Goal: Task Accomplishment & Management: Use online tool/utility

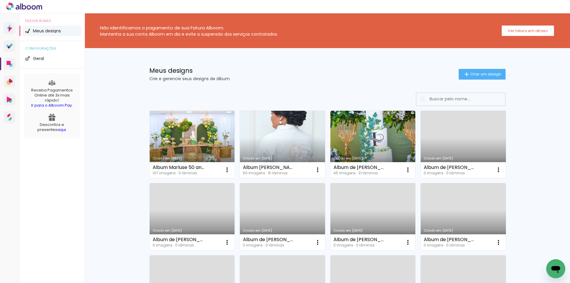
click at [188, 138] on link "Criado em [DATE]" at bounding box center [192, 144] width 85 height 67
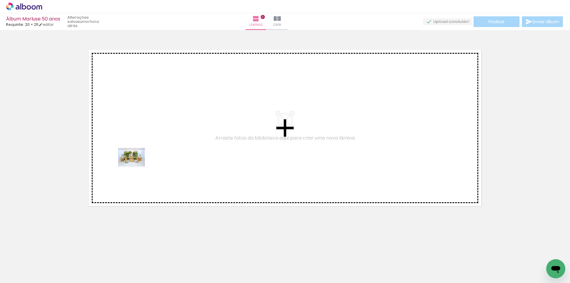
drag, startPoint x: 66, startPoint y: 265, endPoint x: 136, endPoint y: 166, distance: 122.0
click at [136, 166] on quentale-workspace at bounding box center [285, 141] width 570 height 283
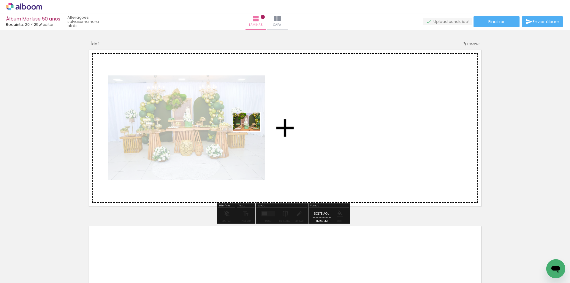
drag, startPoint x: 130, startPoint y: 229, endPoint x: 251, endPoint y: 130, distance: 156.5
click at [251, 130] on quentale-workspace at bounding box center [285, 141] width 570 height 283
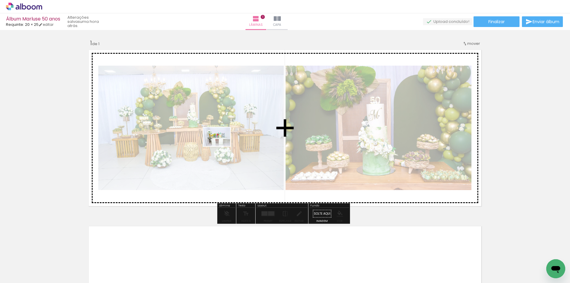
drag, startPoint x: 133, startPoint y: 261, endPoint x: 221, endPoint y: 145, distance: 145.1
click at [221, 145] on quentale-workspace at bounding box center [285, 141] width 570 height 283
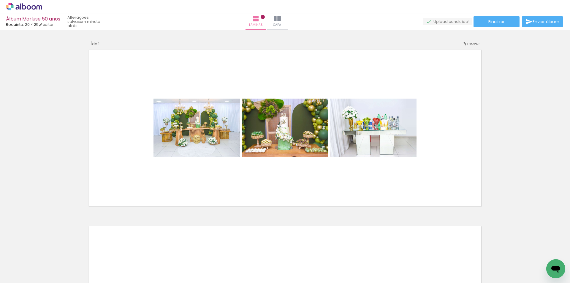
scroll to position [0, 3036]
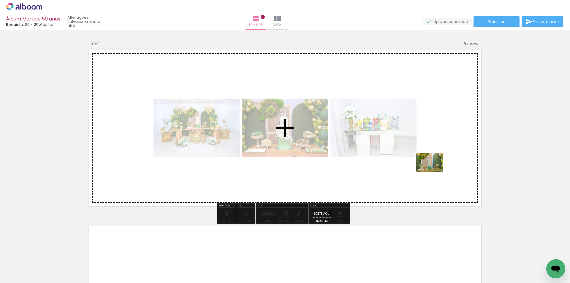
drag, startPoint x: 516, startPoint y: 266, endPoint x: 433, endPoint y: 171, distance: 126.8
click at [433, 171] on quentale-workspace at bounding box center [285, 141] width 570 height 283
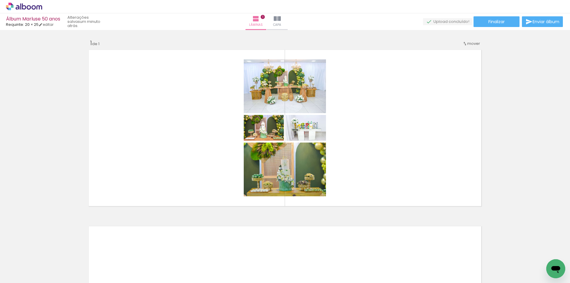
scroll to position [0, 0]
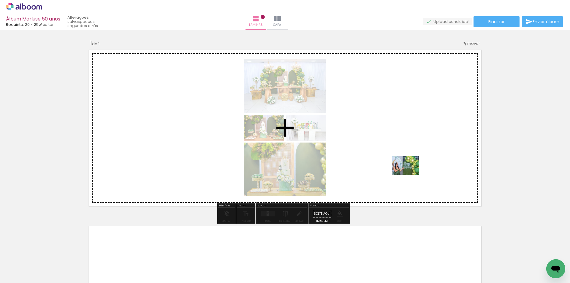
drag, startPoint x: 337, startPoint y: 232, endPoint x: 410, endPoint y: 174, distance: 92.8
click at [410, 174] on quentale-workspace at bounding box center [285, 141] width 570 height 283
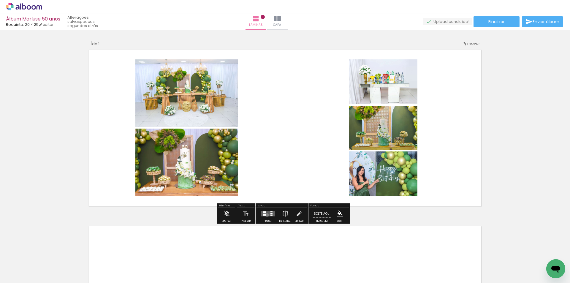
click at [265, 215] on quentale-layouter at bounding box center [268, 213] width 14 height 5
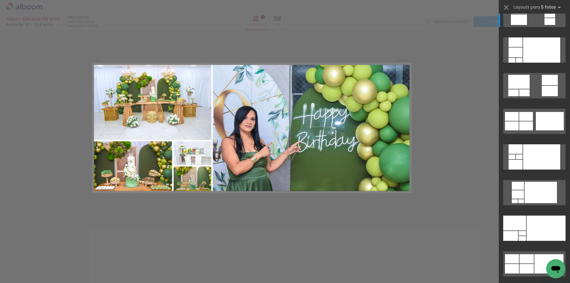
scroll to position [30, 0]
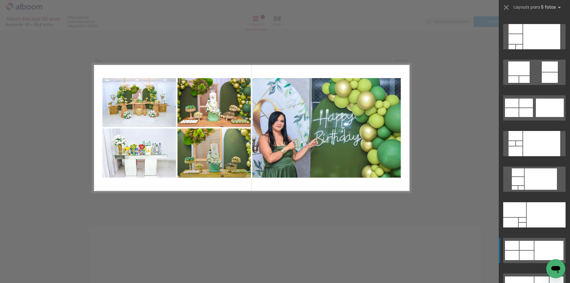
click at [542, 251] on div at bounding box center [548, 250] width 29 height 19
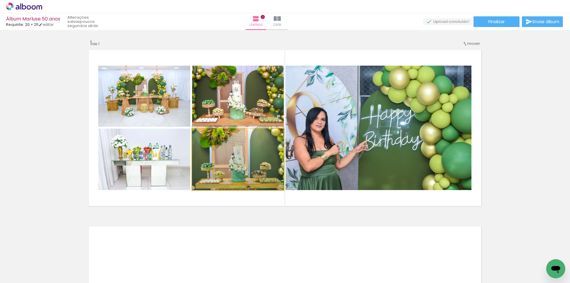
drag, startPoint x: 250, startPoint y: 169, endPoint x: 250, endPoint y: 158, distance: 11.0
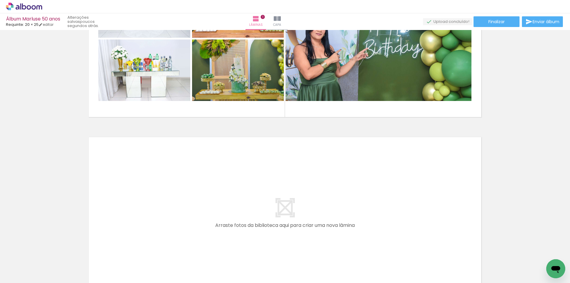
scroll to position [59, 0]
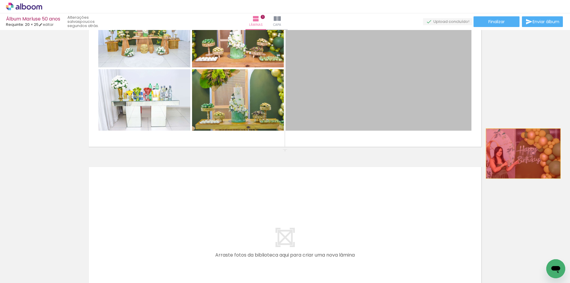
drag, startPoint x: 378, startPoint y: 101, endPoint x: 519, endPoint y: 152, distance: 149.6
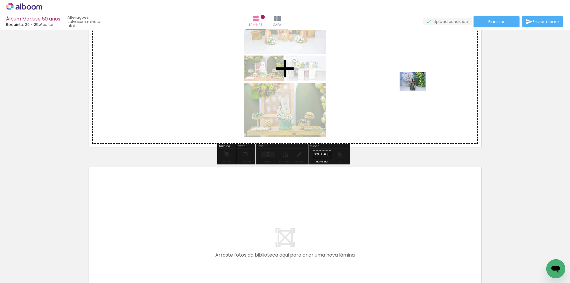
drag, startPoint x: 387, startPoint y: 261, endPoint x: 417, endPoint y: 90, distance: 174.0
click at [417, 90] on quentale-workspace at bounding box center [285, 141] width 570 height 283
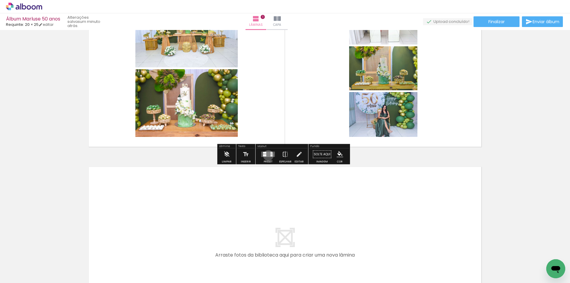
click at [267, 155] on quentale-layouter at bounding box center [268, 154] width 14 height 5
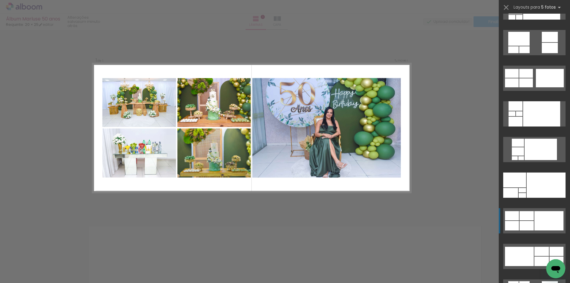
click at [548, 219] on div at bounding box center [548, 220] width 29 height 19
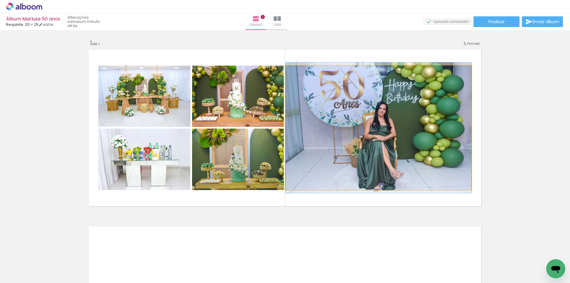
click at [388, 146] on quentale-photo at bounding box center [378, 128] width 186 height 124
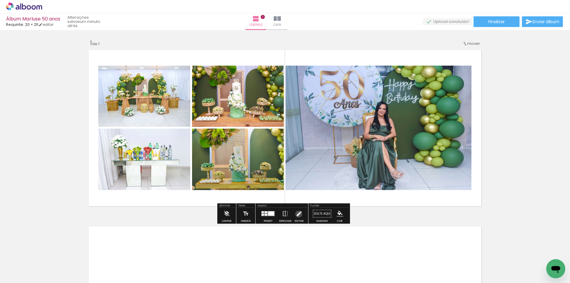
click at [297, 214] on iron-icon at bounding box center [298, 214] width 7 height 12
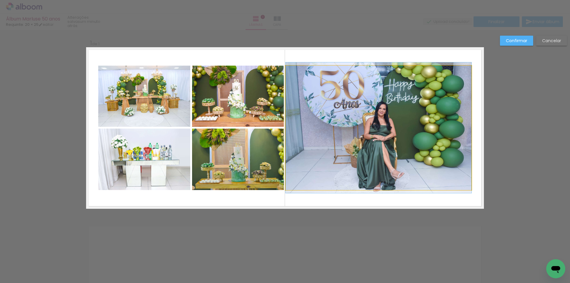
click at [385, 148] on quentale-photo at bounding box center [378, 128] width 186 height 124
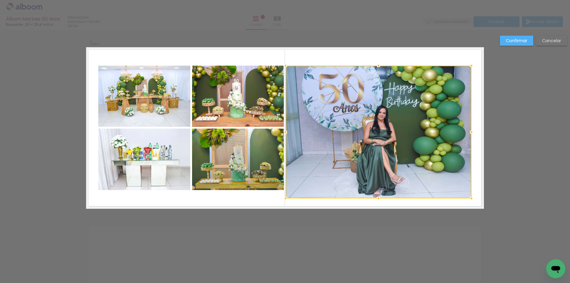
drag, startPoint x: 376, startPoint y: 191, endPoint x: 378, endPoint y: 199, distance: 8.5
click at [378, 199] on div at bounding box center [378, 198] width 12 height 12
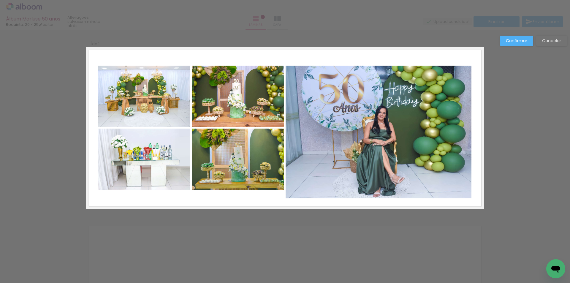
click at [365, 77] on quentale-photo at bounding box center [378, 132] width 186 height 133
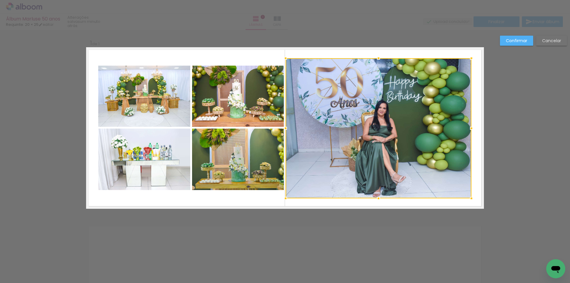
drag, startPoint x: 377, startPoint y: 65, endPoint x: 380, endPoint y: 58, distance: 7.9
click at [380, 58] on div at bounding box center [378, 58] width 12 height 12
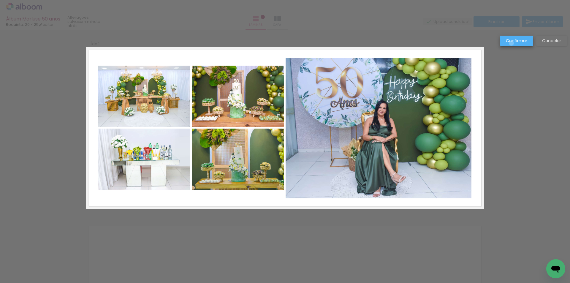
click at [0, 0] on slot "Confirmar" at bounding box center [0, 0] width 0 height 0
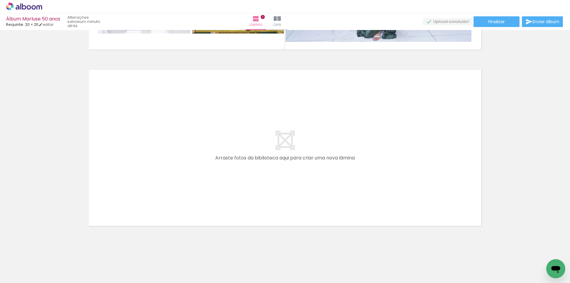
scroll to position [160, 0]
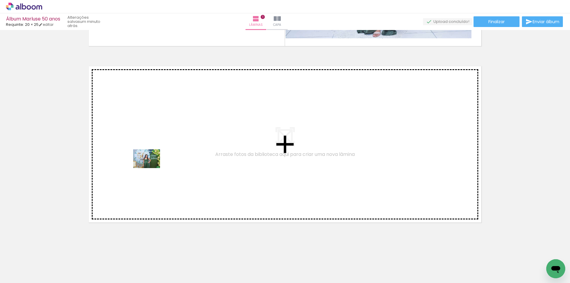
drag, startPoint x: 155, startPoint y: 202, endPoint x: 151, endPoint y: 167, distance: 34.9
click at [151, 167] on quentale-workspace at bounding box center [285, 141] width 570 height 283
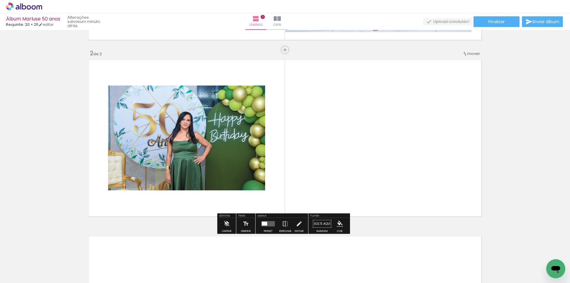
scroll to position [166, 0]
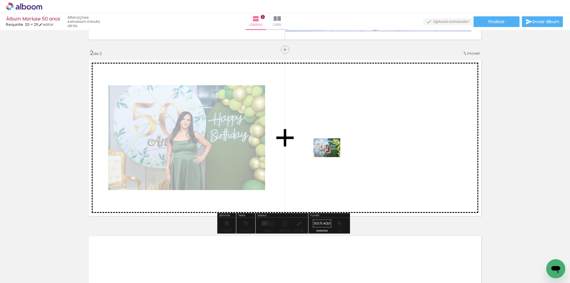
drag, startPoint x: 198, startPoint y: 267, endPoint x: 331, endPoint y: 156, distance: 172.9
click at [331, 156] on quentale-workspace at bounding box center [285, 141] width 570 height 283
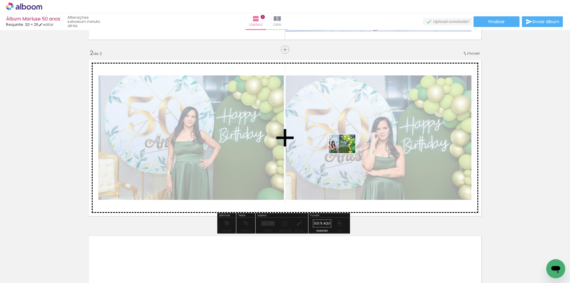
drag, startPoint x: 295, startPoint y: 266, endPoint x: 346, endPoint y: 152, distance: 124.4
click at [346, 152] on quentale-workspace at bounding box center [285, 141] width 570 height 283
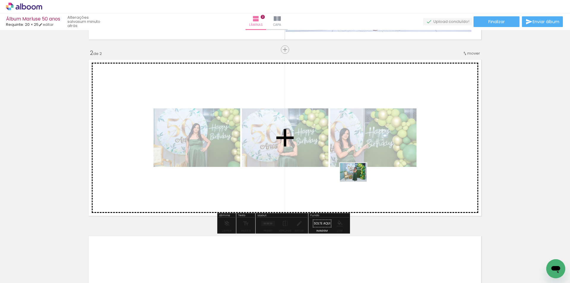
drag, startPoint x: 228, startPoint y: 267, endPoint x: 358, endPoint y: 180, distance: 156.6
click at [358, 180] on quentale-workspace at bounding box center [285, 141] width 570 height 283
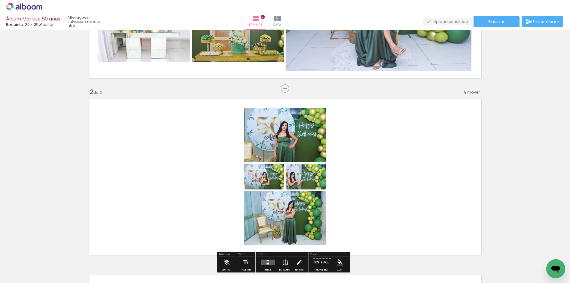
scroll to position [137, 0]
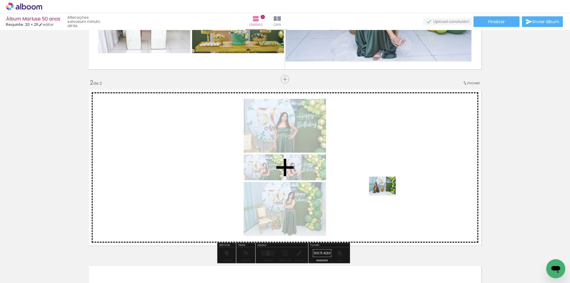
drag, startPoint x: 314, startPoint y: 267, endPoint x: 387, endPoint y: 194, distance: 103.0
click at [387, 194] on quentale-workspace at bounding box center [285, 141] width 570 height 283
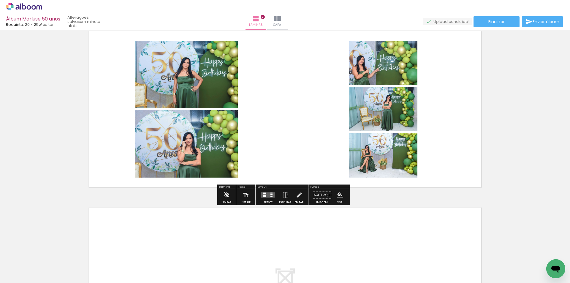
scroll to position [196, 0]
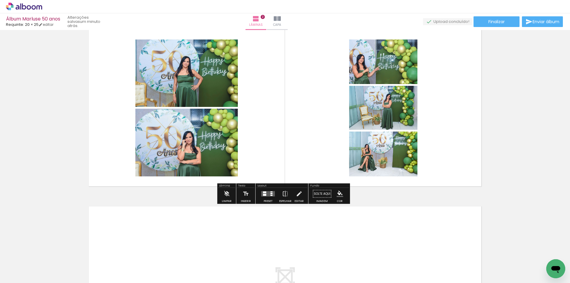
click at [268, 195] on quentale-layouter at bounding box center [268, 193] width 14 height 5
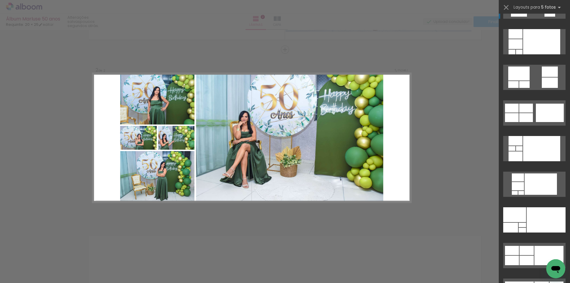
scroll to position [59, 0]
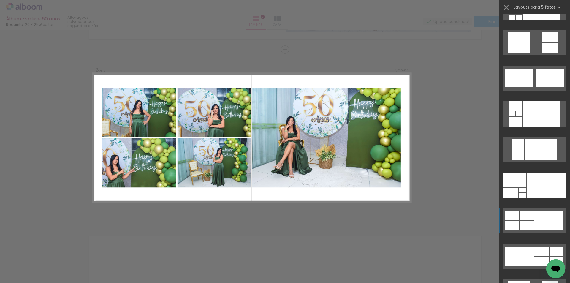
click at [543, 221] on div at bounding box center [548, 220] width 29 height 19
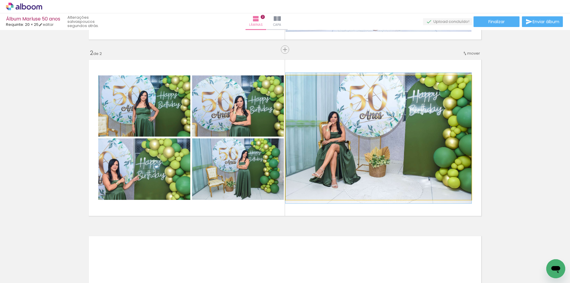
drag, startPoint x: 377, startPoint y: 157, endPoint x: 381, endPoint y: 158, distance: 4.2
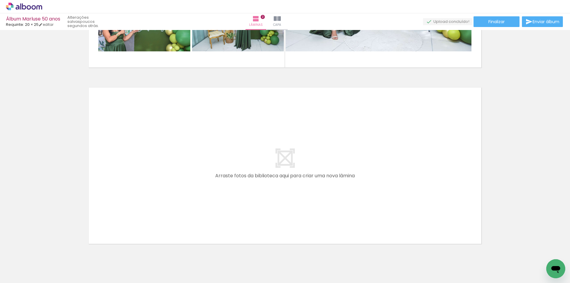
scroll to position [336, 0]
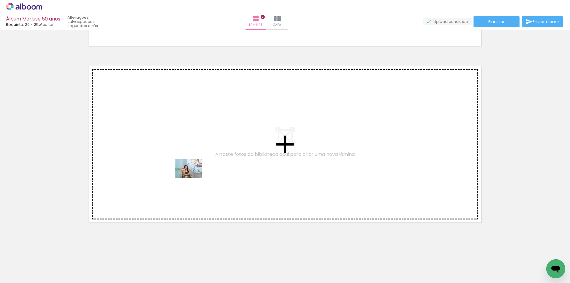
drag, startPoint x: 185, startPoint y: 219, endPoint x: 193, endPoint y: 177, distance: 43.2
click at [193, 177] on quentale-workspace at bounding box center [285, 141] width 570 height 283
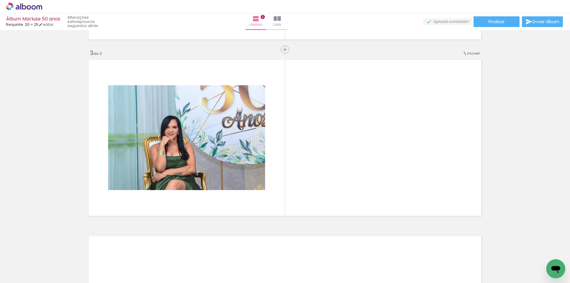
scroll to position [0, 2090]
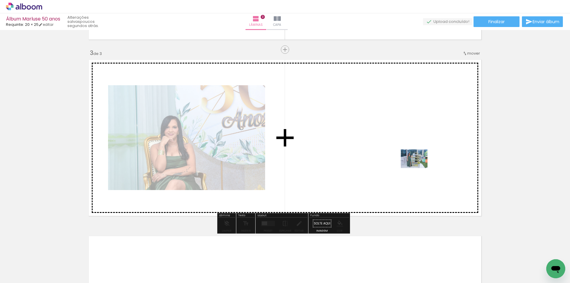
drag, startPoint x: 433, startPoint y: 264, endPoint x: 418, endPoint y: 167, distance: 98.4
click at [418, 167] on quentale-workspace at bounding box center [285, 141] width 570 height 283
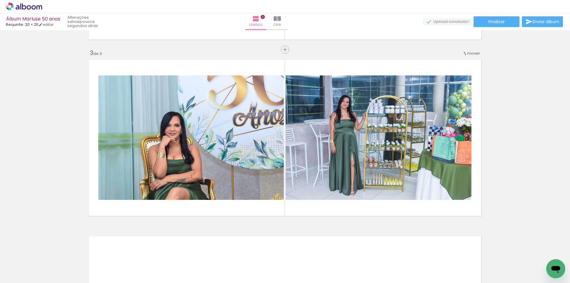
scroll to position [0, 836]
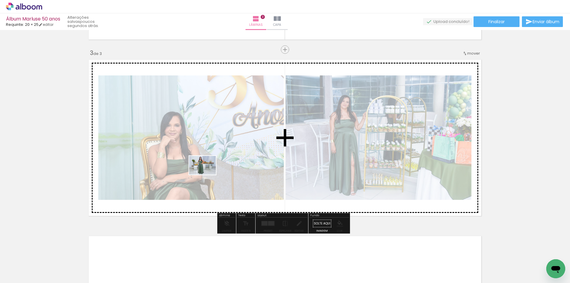
drag, startPoint x: 197, startPoint y: 224, endPoint x: 207, endPoint y: 174, distance: 51.6
click at [207, 174] on quentale-workspace at bounding box center [285, 141] width 570 height 283
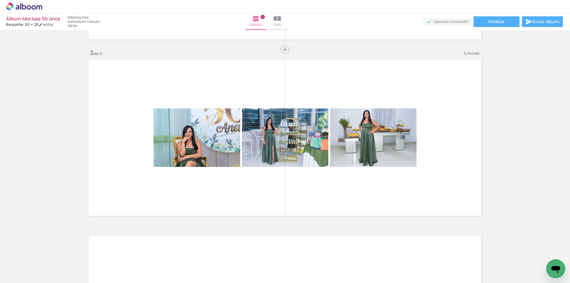
scroll to position [0, 622]
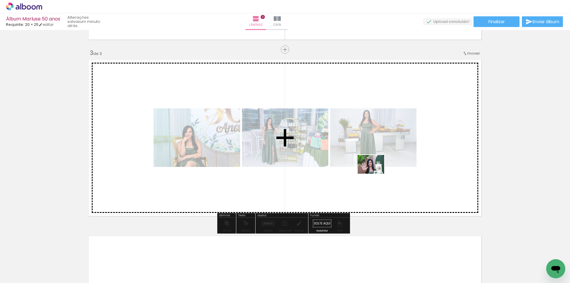
drag, startPoint x: 235, startPoint y: 267, endPoint x: 375, endPoint y: 173, distance: 168.7
click at [375, 173] on quentale-workspace at bounding box center [285, 141] width 570 height 283
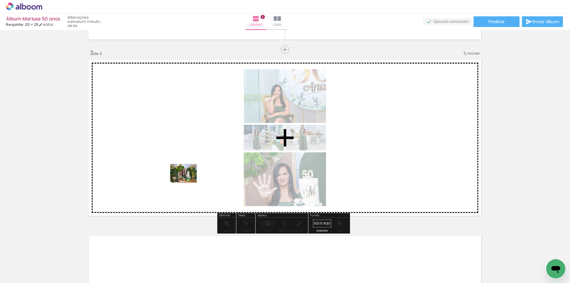
drag, startPoint x: 206, startPoint y: 257, endPoint x: 188, endPoint y: 182, distance: 78.0
click at [188, 182] on quentale-workspace at bounding box center [285, 141] width 570 height 283
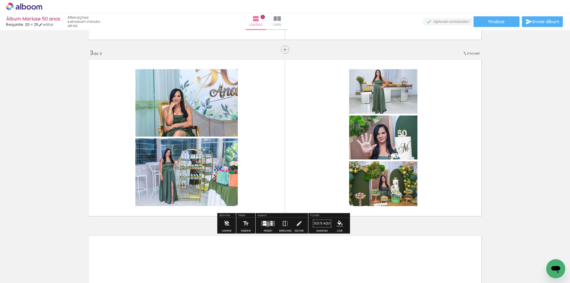
click at [266, 224] on quentale-layouter at bounding box center [268, 223] width 14 height 5
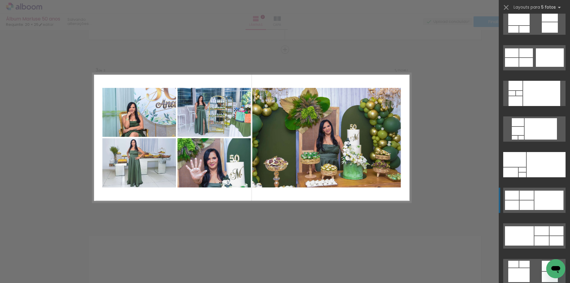
scroll to position [89, 0]
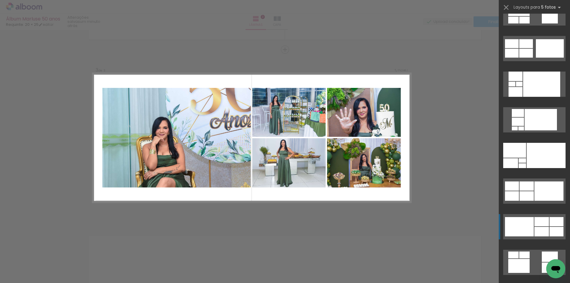
click at [537, 225] on div at bounding box center [541, 221] width 15 height 9
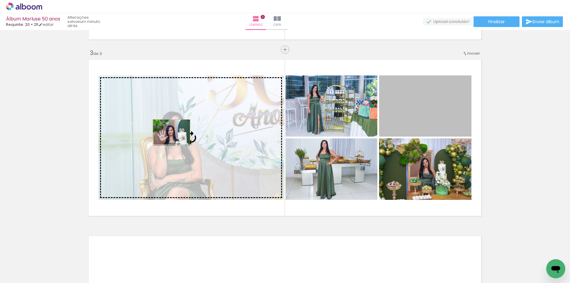
drag, startPoint x: 434, startPoint y: 114, endPoint x: 169, endPoint y: 132, distance: 265.2
click at [0, 0] on slot at bounding box center [0, 0] width 0 height 0
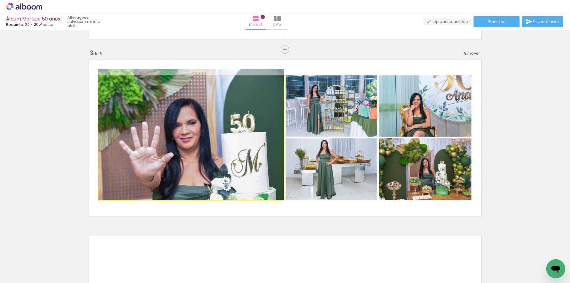
drag, startPoint x: 180, startPoint y: 152, endPoint x: 188, endPoint y: 142, distance: 12.9
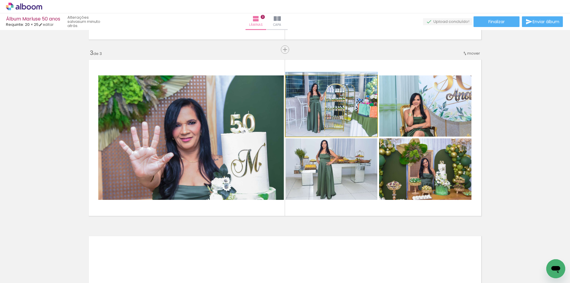
drag, startPoint x: 352, startPoint y: 118, endPoint x: 351, endPoint y: 113, distance: 5.8
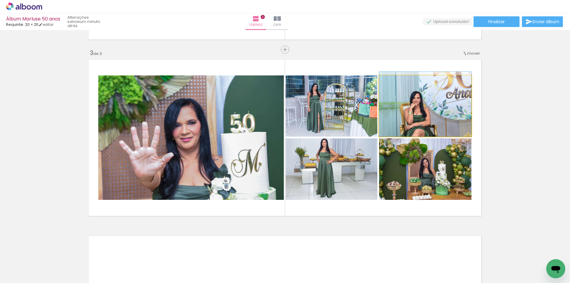
drag, startPoint x: 437, startPoint y: 114, endPoint x: 458, endPoint y: 115, distance: 21.4
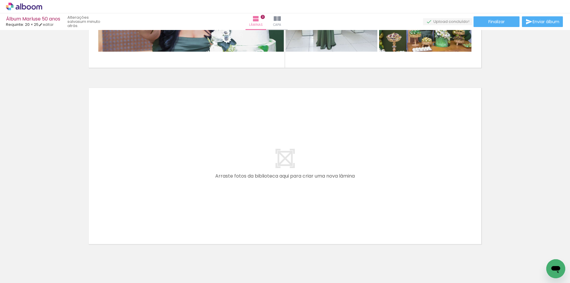
scroll to position [491, 0]
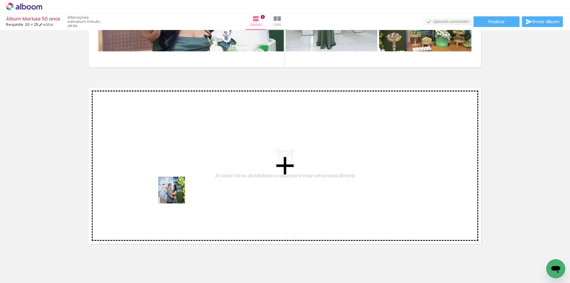
drag, startPoint x: 173, startPoint y: 211, endPoint x: 176, endPoint y: 194, distance: 16.6
click at [176, 194] on quentale-workspace at bounding box center [285, 141] width 570 height 283
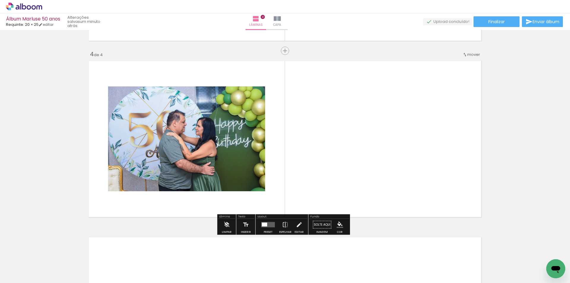
scroll to position [519, 0]
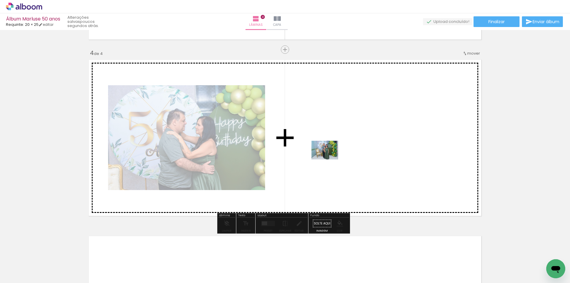
drag, startPoint x: 195, startPoint y: 263, endPoint x: 329, endPoint y: 158, distance: 170.5
click at [329, 158] on quentale-workspace at bounding box center [285, 141] width 570 height 283
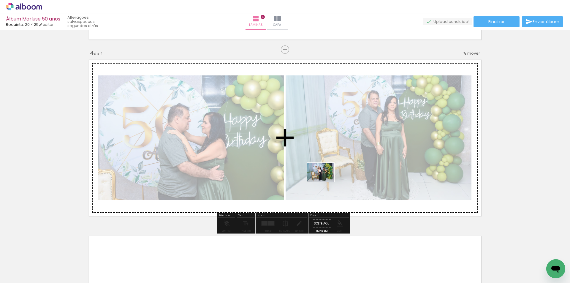
drag, startPoint x: 295, startPoint y: 268, endPoint x: 325, endPoint y: 180, distance: 92.8
click at [325, 180] on quentale-workspace at bounding box center [285, 141] width 570 height 283
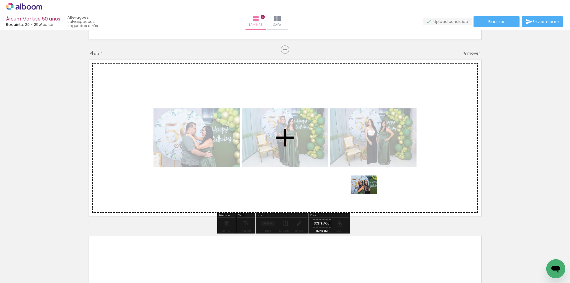
drag, startPoint x: 333, startPoint y: 261, endPoint x: 368, endPoint y: 193, distance: 76.3
click at [368, 193] on quentale-workspace at bounding box center [285, 141] width 570 height 283
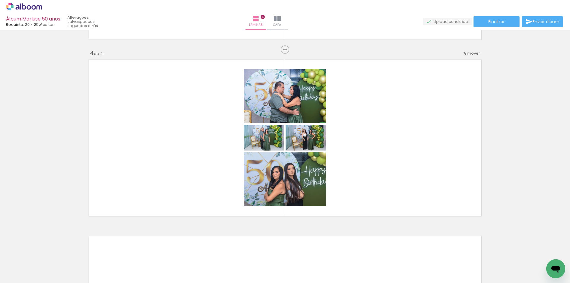
scroll to position [0, 832]
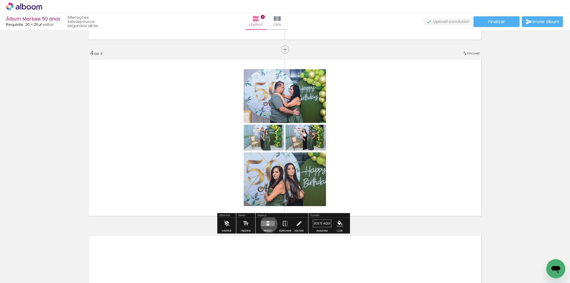
click at [267, 224] on div at bounding box center [267, 224] width 3 height 1
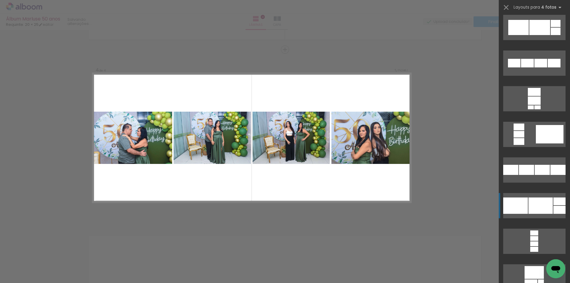
scroll to position [2314, 0]
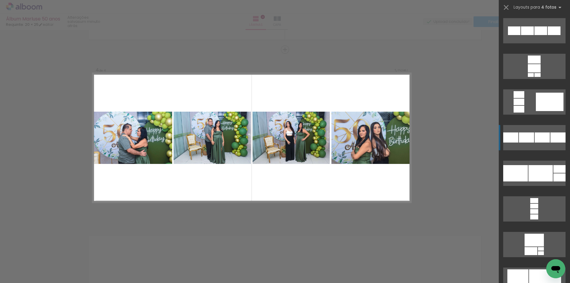
click at [538, 135] on div at bounding box center [541, 137] width 15 height 10
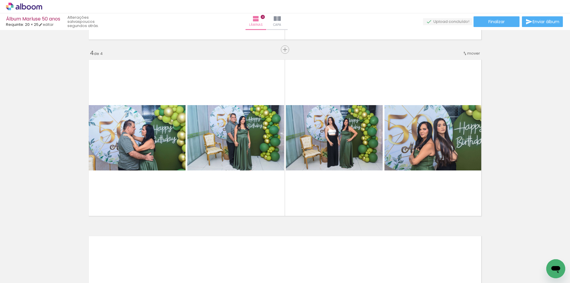
scroll to position [0, 687]
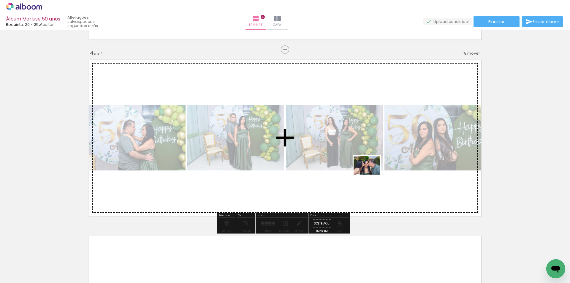
drag, startPoint x: 214, startPoint y: 266, endPoint x: 371, endPoint y: 174, distance: 182.8
click at [371, 174] on quentale-workspace at bounding box center [285, 141] width 570 height 283
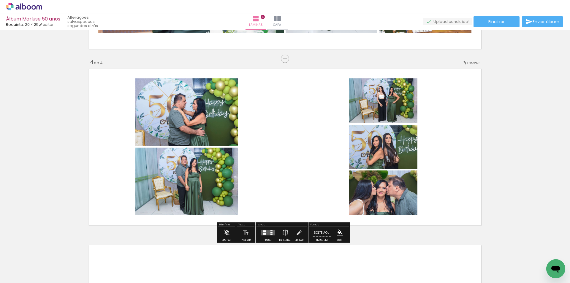
scroll to position [519, 0]
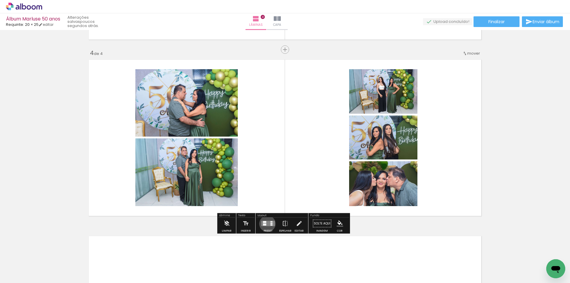
click at [266, 223] on quentale-layouter at bounding box center [268, 223] width 14 height 5
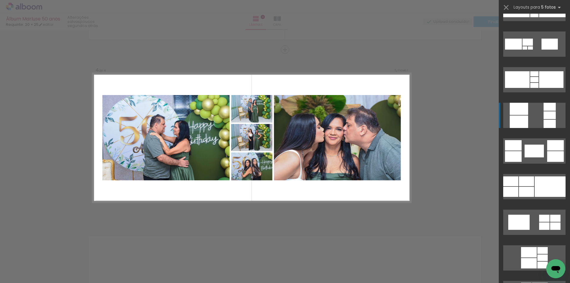
scroll to position [890, 0]
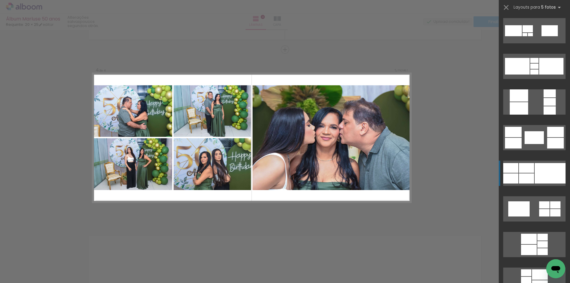
click at [558, 172] on div at bounding box center [549, 173] width 31 height 20
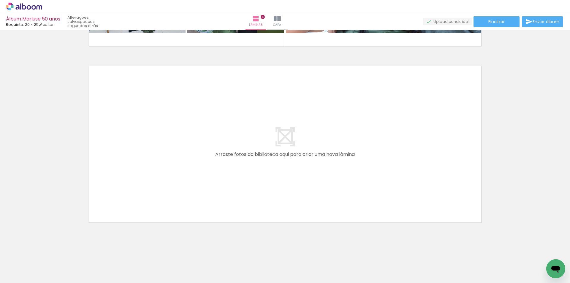
scroll to position [0, 236]
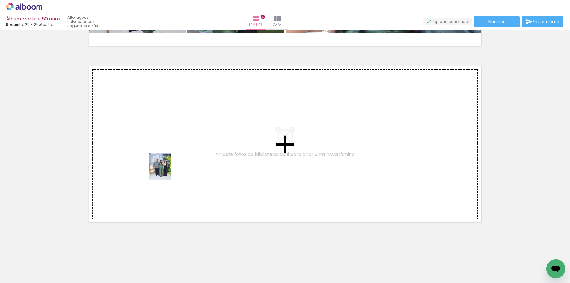
drag, startPoint x: 161, startPoint y: 255, endPoint x: 167, endPoint y: 158, distance: 96.3
click at [167, 158] on quentale-workspace at bounding box center [285, 141] width 570 height 283
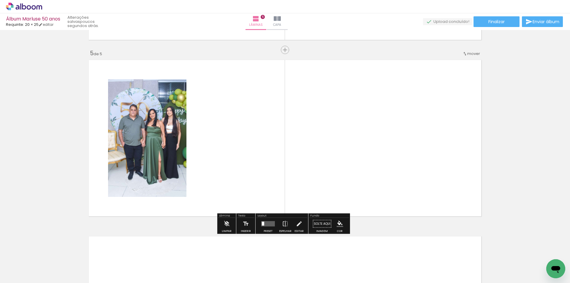
scroll to position [695, 0]
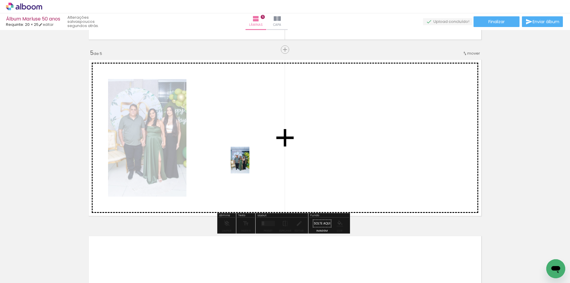
drag, startPoint x: 198, startPoint y: 257, endPoint x: 248, endPoint y: 164, distance: 105.3
click at [248, 164] on quentale-workspace at bounding box center [285, 141] width 570 height 283
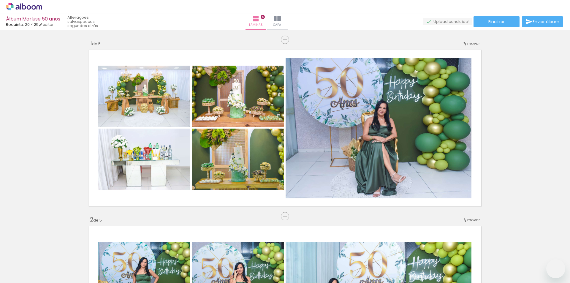
click at [316, 177] on quentale-workspace at bounding box center [285, 141] width 570 height 283
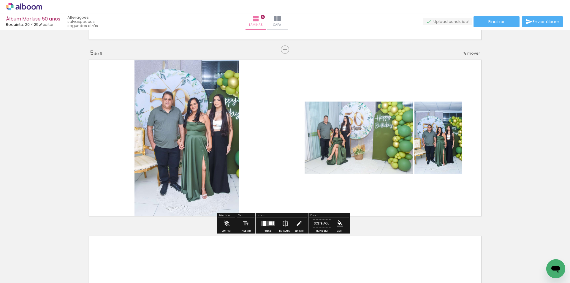
scroll to position [0, 236]
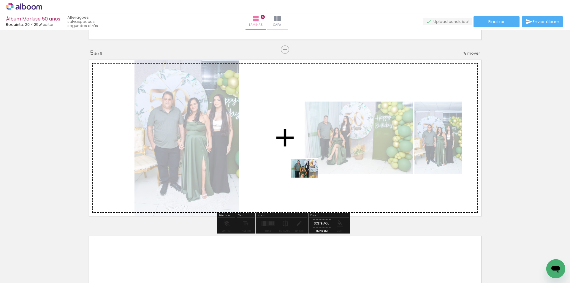
drag, startPoint x: 292, startPoint y: 267, endPoint x: 309, endPoint y: 176, distance: 92.5
click at [309, 176] on quentale-workspace at bounding box center [285, 141] width 570 height 283
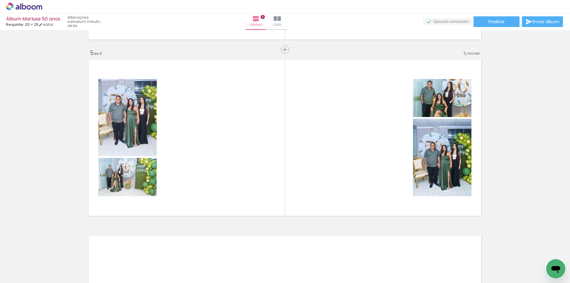
scroll to position [0, 730]
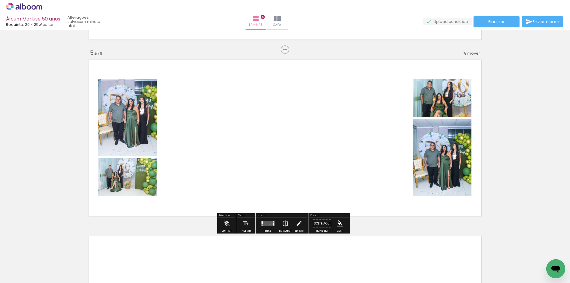
click at [268, 224] on quentale-layouter at bounding box center [268, 223] width 14 height 5
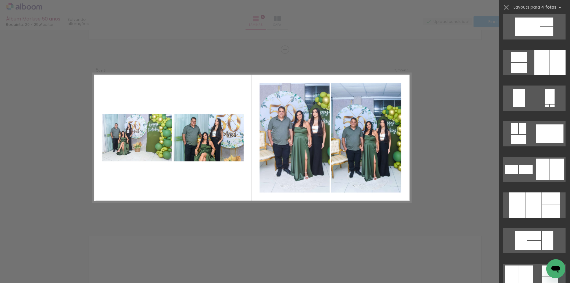
scroll to position [623, 0]
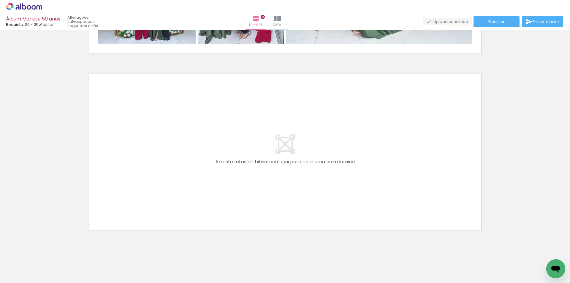
scroll to position [1570, 0]
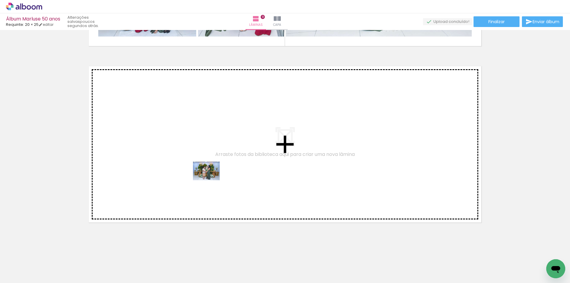
drag, startPoint x: 339, startPoint y: 267, endPoint x: 211, endPoint y: 179, distance: 156.0
click at [211, 179] on quentale-workspace at bounding box center [285, 141] width 570 height 283
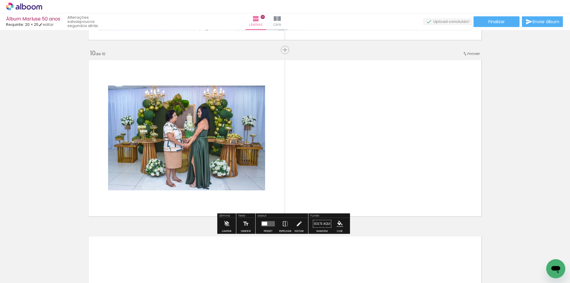
scroll to position [1576, 0]
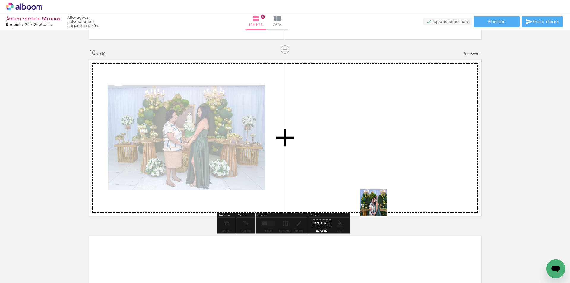
drag, startPoint x: 378, startPoint y: 215, endPoint x: 378, endPoint y: 189, distance: 26.1
click at [378, 189] on quentale-workspace at bounding box center [285, 141] width 570 height 283
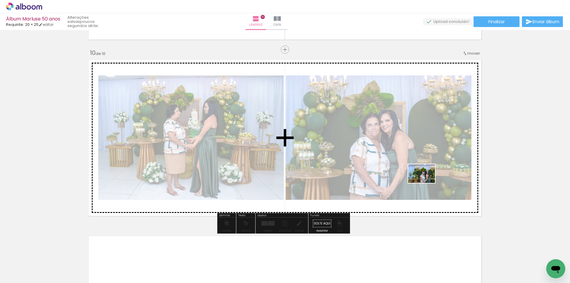
drag, startPoint x: 419, startPoint y: 225, endPoint x: 425, endPoint y: 181, distance: 43.8
click at [426, 181] on quentale-workspace at bounding box center [285, 141] width 570 height 283
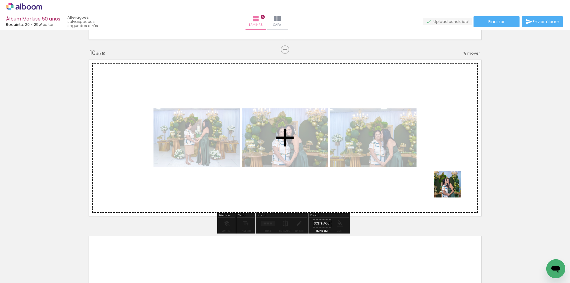
drag, startPoint x: 443, startPoint y: 263, endPoint x: 456, endPoint y: 215, distance: 50.1
click at [451, 185] on quentale-workspace at bounding box center [285, 141] width 570 height 283
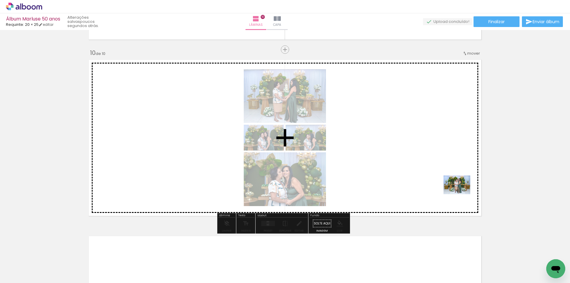
drag, startPoint x: 472, startPoint y: 265, endPoint x: 460, endPoint y: 193, distance: 72.7
click at [461, 193] on quentale-workspace at bounding box center [285, 141] width 570 height 283
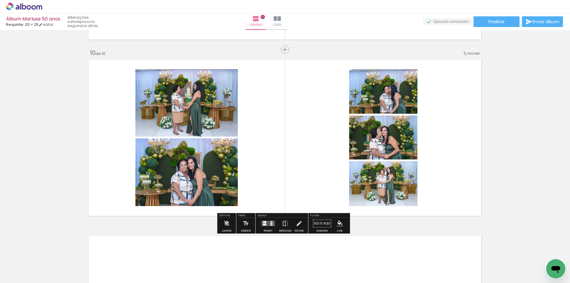
click at [267, 225] on quentale-layouter at bounding box center [268, 223] width 14 height 5
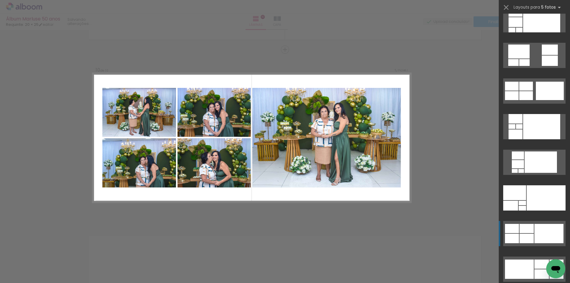
scroll to position [59, 0]
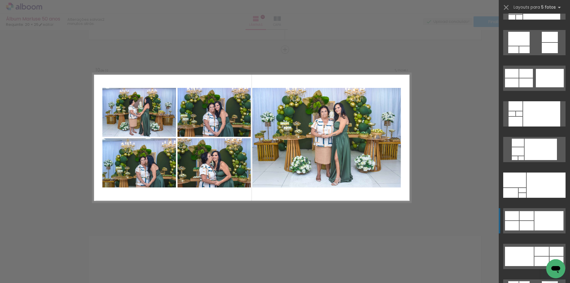
click at [543, 222] on div at bounding box center [548, 220] width 29 height 19
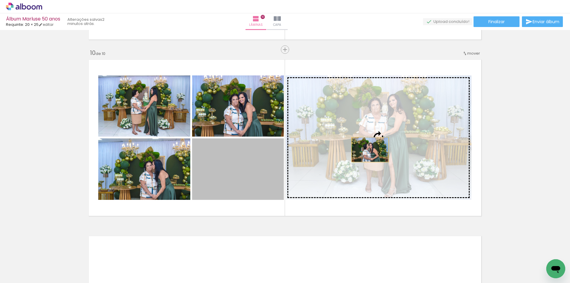
drag, startPoint x: 241, startPoint y: 175, endPoint x: 367, endPoint y: 149, distance: 128.9
click at [0, 0] on slot at bounding box center [0, 0] width 0 height 0
